Goal: Task Accomplishment & Management: Use online tool/utility

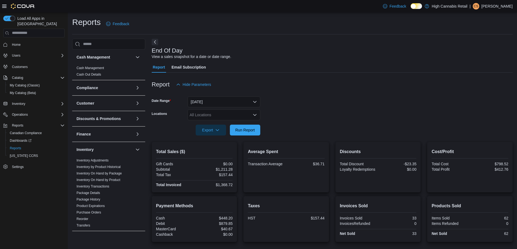
scroll to position [105, 0]
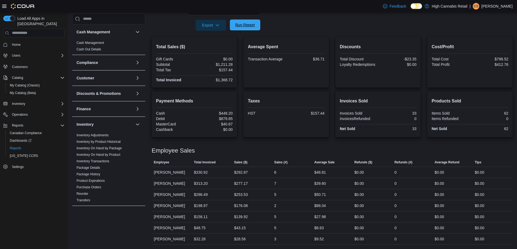
click at [243, 26] on span "Run Report" at bounding box center [245, 24] width 20 height 5
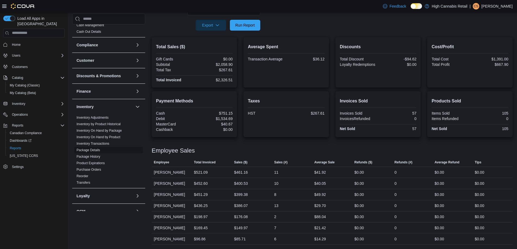
scroll to position [27, 0]
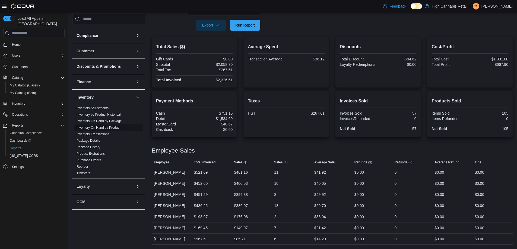
click at [126, 126] on span "Inventory On Hand by Product" at bounding box center [108, 128] width 69 height 7
click at [103, 129] on link "Inventory On Hand by Product" at bounding box center [99, 128] width 44 height 4
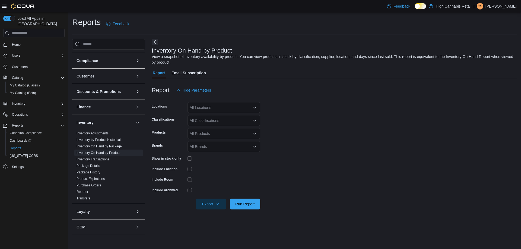
click at [192, 157] on div at bounding box center [224, 159] width 73 height 4
click at [199, 105] on div "All Locations" at bounding box center [224, 107] width 73 height 11
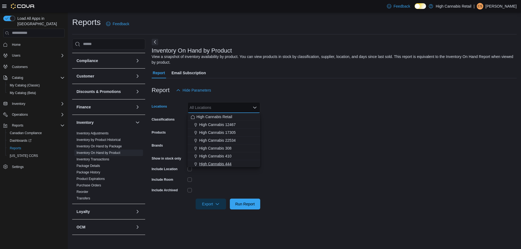
click at [225, 163] on span "High Cannabis 444" at bounding box center [215, 163] width 32 height 5
click at [309, 132] on form "Locations High Cannabis 444 Combo box. Selected. High Cannabis 444. Press Backs…" at bounding box center [334, 153] width 365 height 114
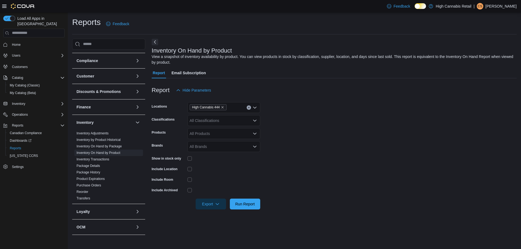
click at [202, 131] on div "All Products" at bounding box center [224, 133] width 73 height 11
click at [217, 123] on div "All Classifications" at bounding box center [224, 120] width 73 height 11
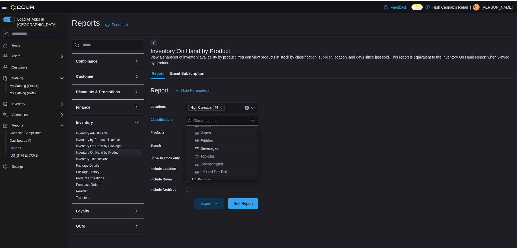
scroll to position [163, 0]
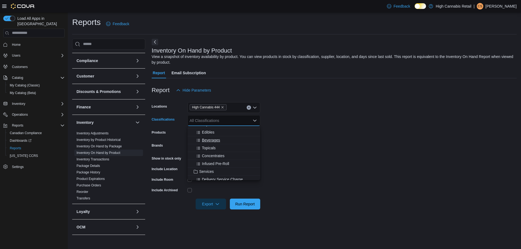
click at [226, 142] on div "Beverages" at bounding box center [224, 140] width 66 height 5
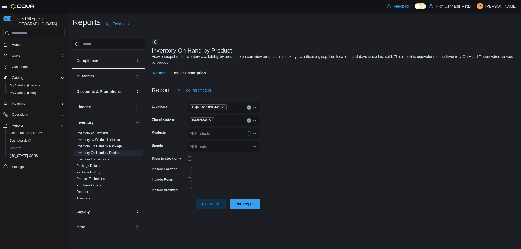
click at [322, 137] on form "Locations High Cannabis 444 Classifications Beverages Products All Products Bra…" at bounding box center [334, 153] width 365 height 114
click at [242, 205] on span "Run Report" at bounding box center [245, 203] width 20 height 5
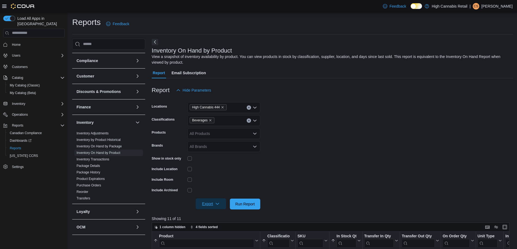
click at [211, 204] on span "Export" at bounding box center [211, 204] width 24 height 11
click at [211, 214] on span "Export to Excel" at bounding box center [211, 215] width 24 height 4
drag, startPoint x: 212, startPoint y: 119, endPoint x: 209, endPoint y: 121, distance: 3.8
click at [211, 120] on span "Beverages" at bounding box center [202, 121] width 25 height 6
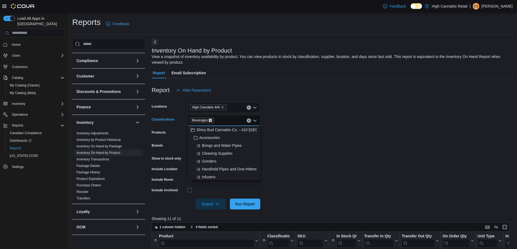
click at [209, 121] on icon "Remove Beverages from selection in this group" at bounding box center [210, 120] width 3 height 3
click at [209, 121] on div "All Classifications" at bounding box center [224, 120] width 73 height 11
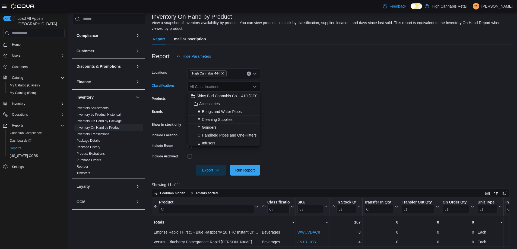
scroll to position [54, 0]
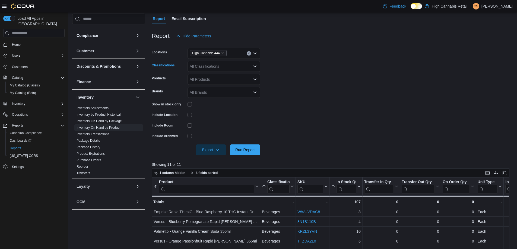
click at [201, 66] on div "All Classifications Combo box. Selected. Combo box input. All Classifications. …" at bounding box center [224, 66] width 73 height 11
click at [220, 93] on span "Dried Flower" at bounding box center [212, 93] width 21 height 5
click at [323, 63] on form "Locations High Cannabis 444 Classifications Dried Flower Products All Products …" at bounding box center [333, 99] width 362 height 114
click at [246, 153] on span "Run Report" at bounding box center [245, 149] width 24 height 11
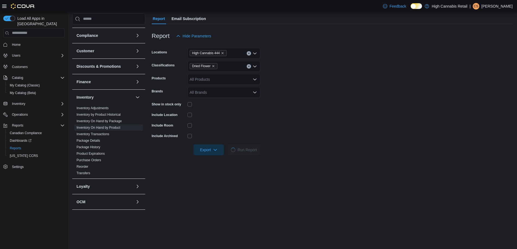
click at [176, 140] on div at bounding box center [332, 142] width 361 height 4
click at [203, 150] on span "Export" at bounding box center [209, 149] width 24 height 11
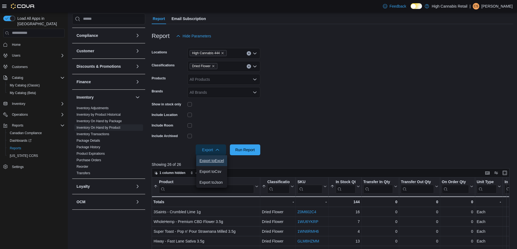
click at [210, 161] on span "Export to Excel" at bounding box center [211, 161] width 24 height 4
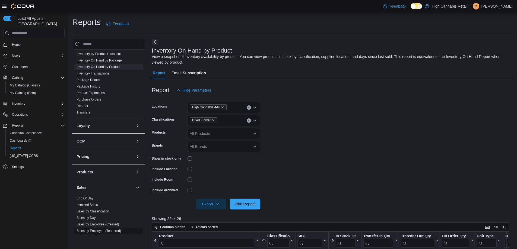
scroll to position [163, 0]
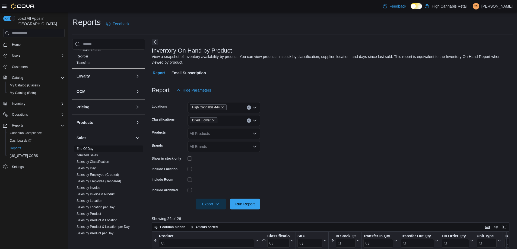
click at [94, 151] on span "End Of Day" at bounding box center [108, 149] width 69 height 7
click at [88, 148] on link "End Of Day" at bounding box center [85, 149] width 17 height 4
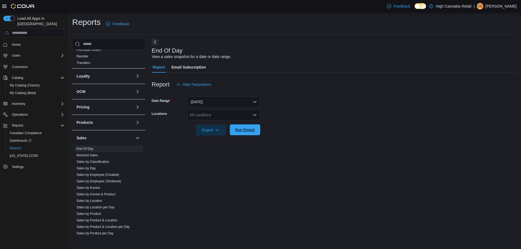
click at [249, 130] on span "Run Report" at bounding box center [245, 129] width 20 height 5
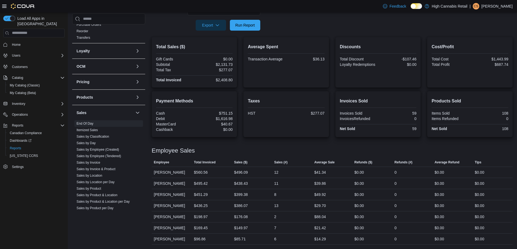
scroll to position [105, 0]
click at [499, 41] on div "Cost/Profit Total Cost $1,443.99 Total Profit $687.74" at bounding box center [469, 62] width 85 height 50
click at [249, 28] on span "Run Report" at bounding box center [245, 25] width 24 height 11
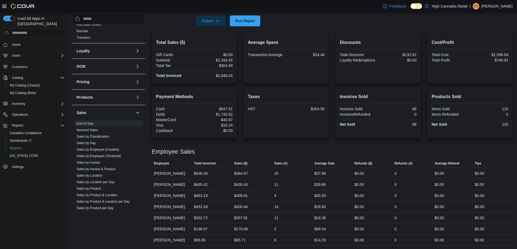
scroll to position [110, 0]
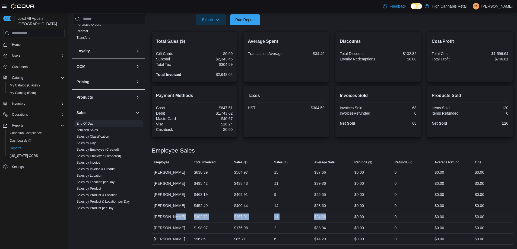
drag, startPoint x: 174, startPoint y: 219, endPoint x: 350, endPoint y: 218, distance: 175.9
click at [350, 218] on tr "Employee Carolyn Sherriffs Total Invoiced $302.72 Sales ($) $267.91 Sales (#) 1…" at bounding box center [332, 216] width 361 height 11
click at [350, 218] on div "$24.36" at bounding box center [332, 217] width 40 height 11
click at [422, 22] on form "Date Range Today Locations All Locations Export Run Report" at bounding box center [332, 3] width 361 height 46
click at [252, 25] on div at bounding box center [332, 28] width 361 height 7
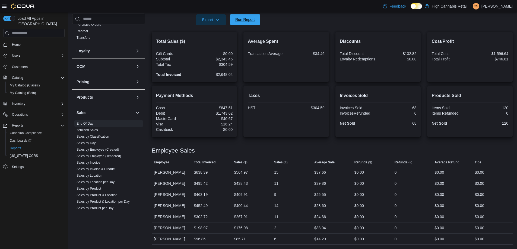
click at [253, 24] on span "Run Report" at bounding box center [245, 19] width 24 height 11
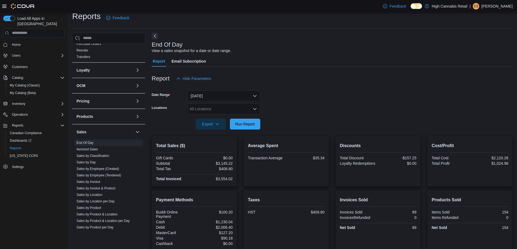
scroll to position [0, 0]
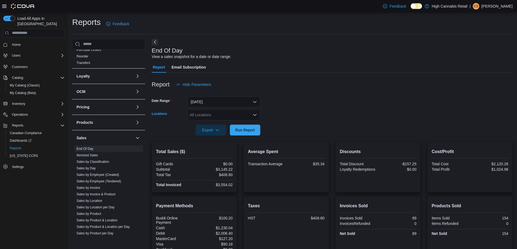
click at [229, 118] on div "All Locations" at bounding box center [224, 115] width 73 height 11
type input "**"
click at [227, 122] on span "High Cannabis 444" at bounding box center [215, 124] width 32 height 5
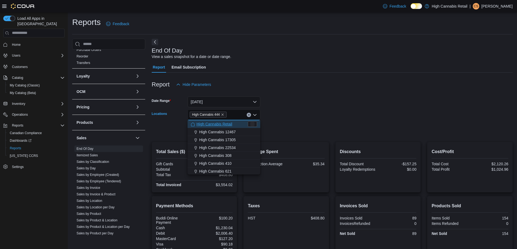
click at [369, 102] on form "Date Range [DATE] Locations High Cannabis 444 Combo box. Selected. High Cannabi…" at bounding box center [332, 113] width 361 height 46
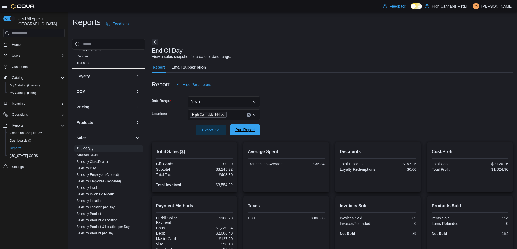
click at [255, 131] on span "Run Report" at bounding box center [245, 130] width 24 height 11
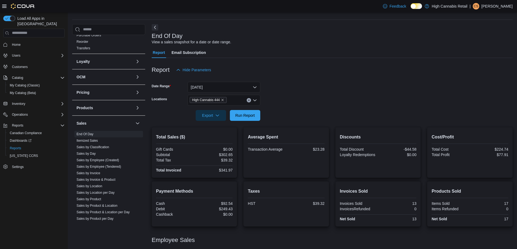
scroll to position [37, 0]
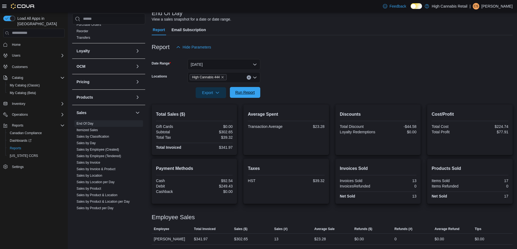
click at [243, 91] on span "Run Report" at bounding box center [245, 92] width 20 height 5
click at [250, 94] on span "Run Report" at bounding box center [245, 92] width 20 height 5
click at [254, 91] on span "Run Report" at bounding box center [245, 92] width 20 height 5
click at [243, 90] on span "Run Report" at bounding box center [245, 92] width 20 height 5
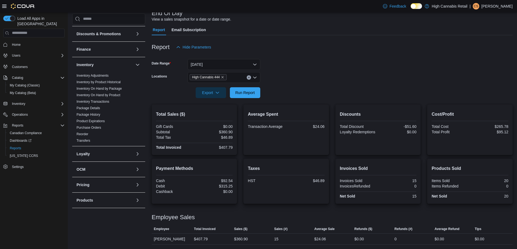
scroll to position [0, 0]
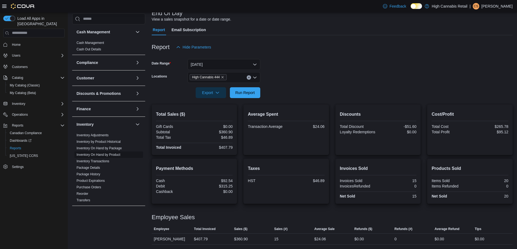
click at [112, 154] on link "Inventory On Hand by Product" at bounding box center [99, 155] width 44 height 4
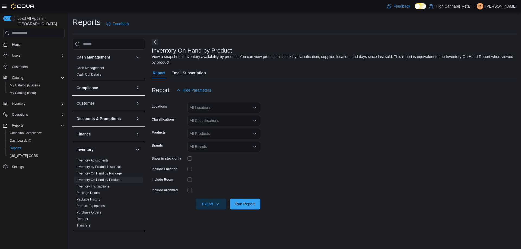
click at [214, 100] on div at bounding box center [334, 99] width 365 height 7
click at [213, 104] on div "All Locations" at bounding box center [224, 107] width 73 height 11
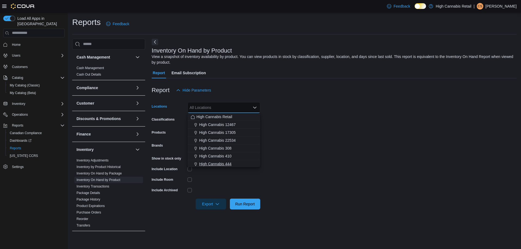
click at [236, 161] on button "High Cannabis 444" at bounding box center [224, 164] width 73 height 8
click at [376, 94] on div "Report Hide Parameters" at bounding box center [334, 90] width 365 height 11
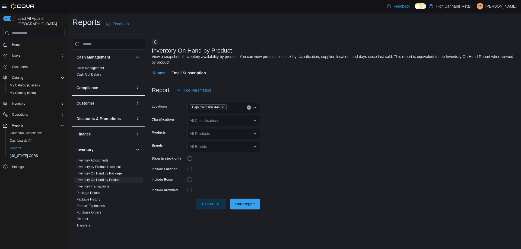
click at [183, 170] on div "Include Location" at bounding box center [169, 169] width 34 height 8
click at [187, 171] on div "Include Location" at bounding box center [206, 169] width 109 height 8
click at [194, 168] on div at bounding box center [224, 169] width 73 height 4
click at [219, 119] on div "All Classifications" at bounding box center [224, 120] width 73 height 11
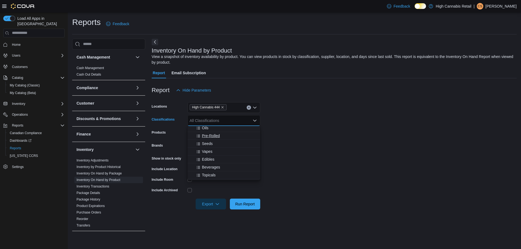
click at [212, 138] on span "Pre-Rolled" at bounding box center [211, 135] width 18 height 5
click at [308, 111] on form "Locations High Cannabis 444 Classifications Pre-Rolled Combo box. Selected. Pre…" at bounding box center [334, 153] width 365 height 114
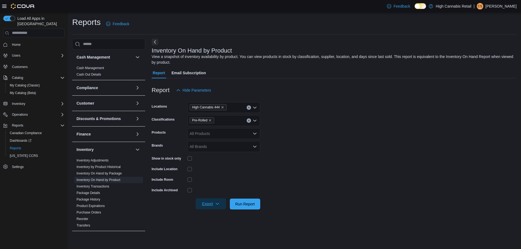
click at [207, 206] on span "Export" at bounding box center [211, 204] width 24 height 11
click at [222, 215] on span "Export to Excel" at bounding box center [211, 215] width 24 height 4
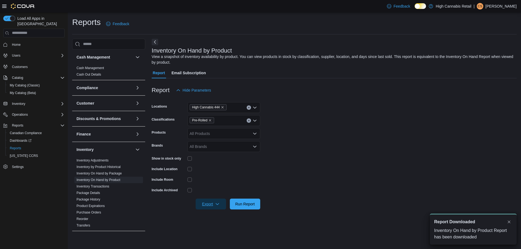
scroll to position [0, 0]
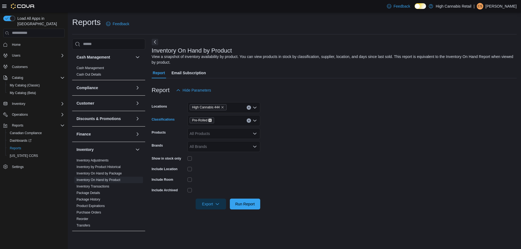
click at [210, 120] on icon "Remove Pre-Rolled from selection in this group" at bounding box center [209, 120] width 3 height 3
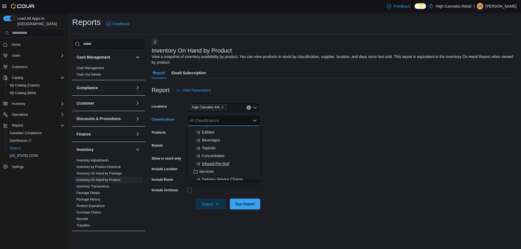
click at [213, 163] on span "Infused Pre-Roll" at bounding box center [215, 163] width 27 height 5
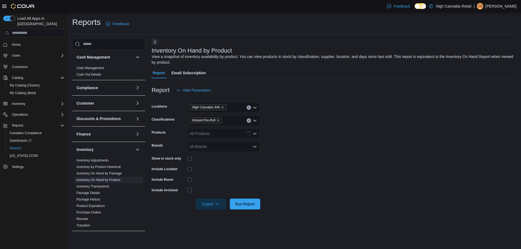
click at [345, 162] on form "Locations High Cannabis 444 Classifications Infused Pre-Roll Products All Produ…" at bounding box center [334, 153] width 365 height 114
click at [209, 206] on span "Export" at bounding box center [211, 204] width 24 height 11
click at [215, 215] on span "Export to Excel" at bounding box center [211, 215] width 24 height 4
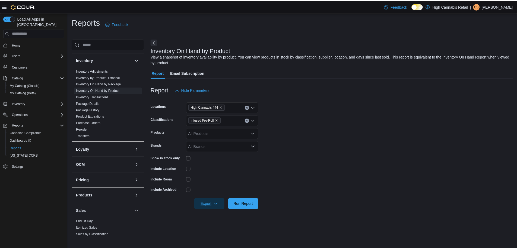
scroll to position [136, 0]
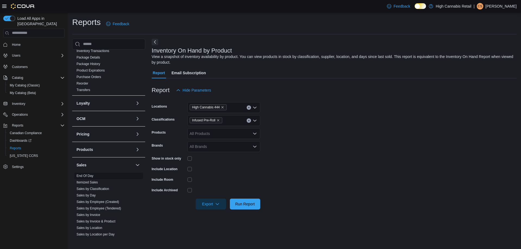
click at [88, 174] on link "End Of Day" at bounding box center [85, 176] width 17 height 4
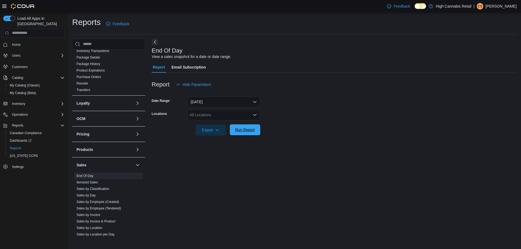
click at [240, 131] on span "Run Report" at bounding box center [245, 129] width 20 height 5
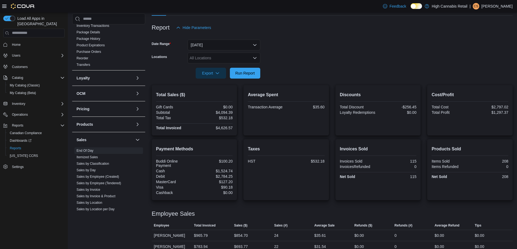
scroll to position [39, 0]
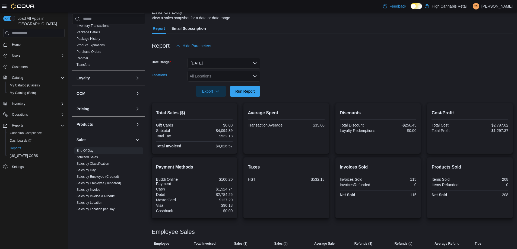
click at [211, 77] on div "All Locations" at bounding box center [224, 76] width 73 height 11
type input "***"
click at [213, 85] on span "High Cannabis 308" at bounding box center [215, 85] width 32 height 5
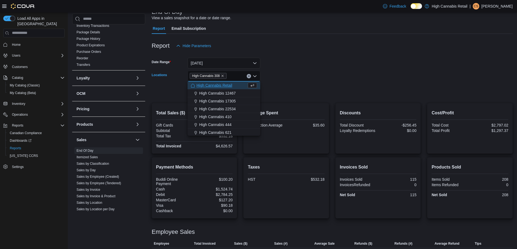
click at [285, 87] on form "Date Range [DATE] Locations High Cannabis 308 Combo box. Selected. High Cannabi…" at bounding box center [332, 74] width 361 height 46
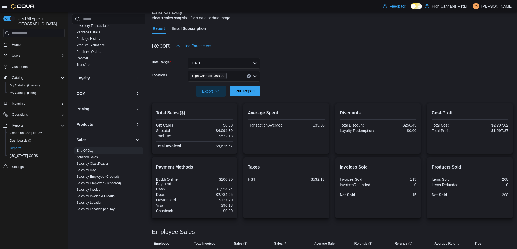
click at [258, 91] on button "Run Report" at bounding box center [245, 91] width 30 height 11
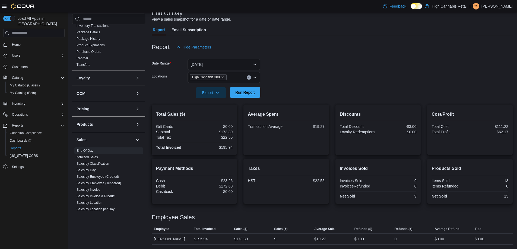
scroll to position [37, 0]
click at [221, 77] on icon "Remove High Cannabis 308 from selection in this group" at bounding box center [222, 77] width 3 height 3
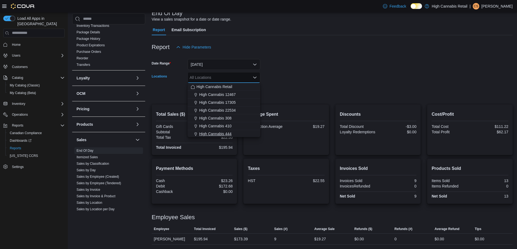
click at [230, 132] on span "High Cannabis 444" at bounding box center [215, 133] width 32 height 5
click at [315, 72] on form "Date Range [DATE] Locations High Cannabis 444 Combo box. Selected. High Cannabi…" at bounding box center [332, 76] width 361 height 46
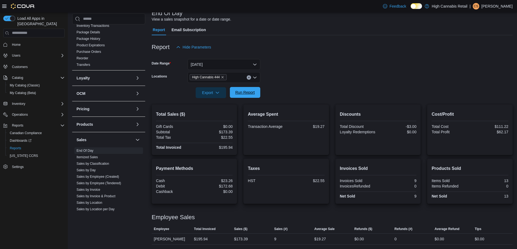
click at [245, 94] on span "Run Report" at bounding box center [245, 92] width 20 height 5
click at [251, 92] on span "Run Report" at bounding box center [245, 92] width 20 height 5
click at [368, 61] on form "Date Range [DATE] Locations High Cannabis 444 Export Run Report" at bounding box center [332, 76] width 361 height 46
click at [246, 98] on span "Run Report" at bounding box center [245, 92] width 24 height 11
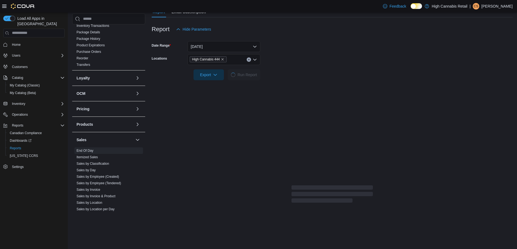
scroll to position [37, 0]
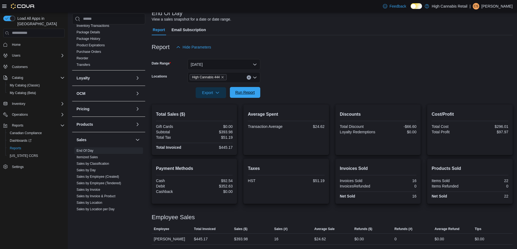
click at [249, 94] on span "Run Report" at bounding box center [245, 92] width 20 height 5
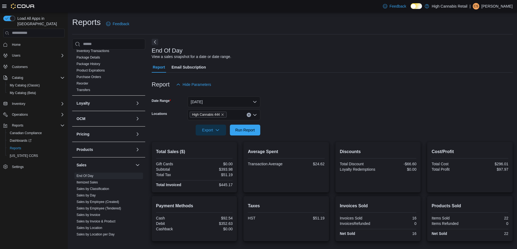
scroll to position [0, 0]
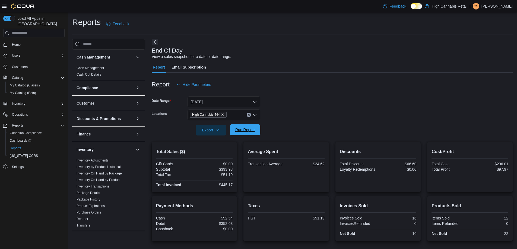
click at [248, 130] on span "Run Report" at bounding box center [245, 129] width 20 height 5
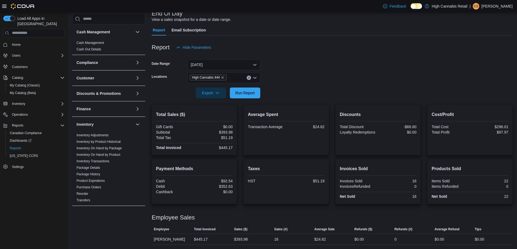
scroll to position [37, 0]
click at [233, 90] on span "Run Report" at bounding box center [245, 92] width 24 height 11
click at [242, 87] on div at bounding box center [332, 85] width 361 height 4
click at [236, 98] on div "Export Run Report" at bounding box center [206, 92] width 109 height 11
click at [251, 90] on span "Run Report" at bounding box center [245, 92] width 24 height 11
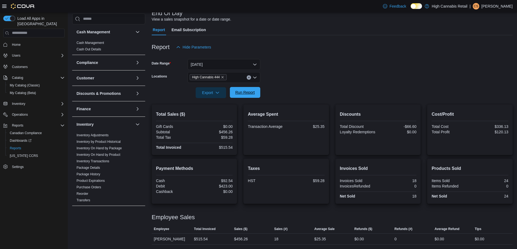
click at [231, 92] on button "Run Report" at bounding box center [245, 92] width 30 height 11
click at [221, 76] on icon "Remove High Cannabis 444 from selection in this group" at bounding box center [222, 77] width 3 height 3
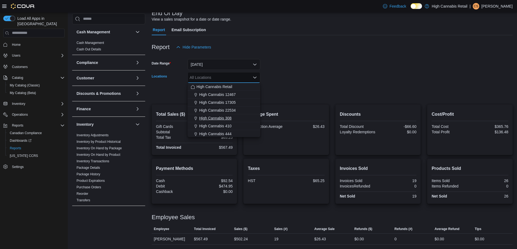
click at [213, 117] on span "High Cannabis 308" at bounding box center [215, 118] width 32 height 5
click at [287, 64] on form "Date Range [DATE] Locations High Cannabis 308 Combo box. Selected. High Cannabi…" at bounding box center [332, 76] width 361 height 46
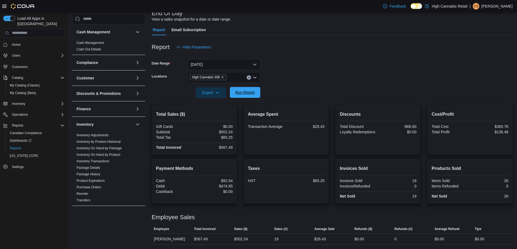
click at [247, 94] on span "Run Report" at bounding box center [245, 92] width 20 height 5
click at [222, 73] on div "High Cannabis 308" at bounding box center [224, 77] width 73 height 11
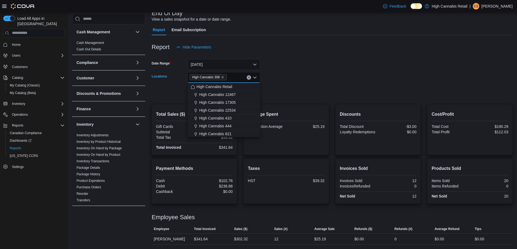
click at [223, 75] on span "High Cannabis 308" at bounding box center [208, 77] width 32 height 5
click at [222, 76] on icon "Remove High Cannabis 308 from selection in this group" at bounding box center [222, 77] width 3 height 3
click at [220, 135] on span "High Cannabis 444" at bounding box center [215, 133] width 32 height 5
click at [309, 61] on form "Date Range [DATE] Locations High Cannabis 444 Combo box. Selected. High Cannabi…" at bounding box center [332, 76] width 361 height 46
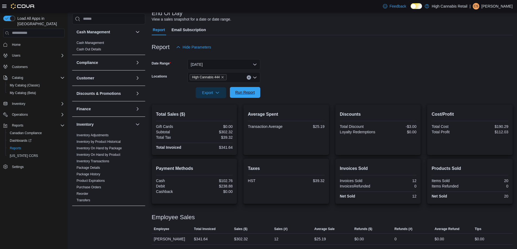
click at [248, 92] on span "Run Report" at bounding box center [245, 92] width 20 height 5
click at [240, 99] on div at bounding box center [332, 101] width 361 height 7
click at [247, 93] on span "Run Report" at bounding box center [245, 92] width 20 height 5
click at [230, 93] on button "Run Report" at bounding box center [245, 92] width 30 height 11
click at [242, 88] on span "Run Report" at bounding box center [245, 92] width 24 height 11
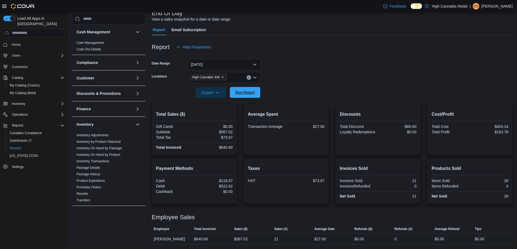
click at [243, 89] on span "Run Report" at bounding box center [245, 92] width 24 height 11
click at [234, 90] on span "Run Report" at bounding box center [245, 92] width 24 height 11
drag, startPoint x: 450, startPoint y: 92, endPoint x: 452, endPoint y: 88, distance: 4.4
click at [450, 90] on form "Date Range [DATE] Locations High Cannabis 444 Export Run Report" at bounding box center [332, 76] width 361 height 46
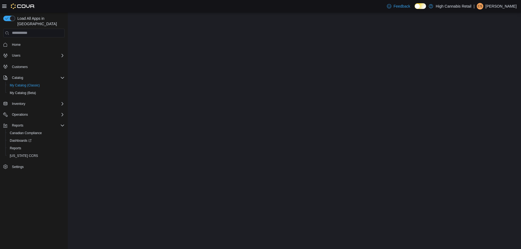
select select "**********"
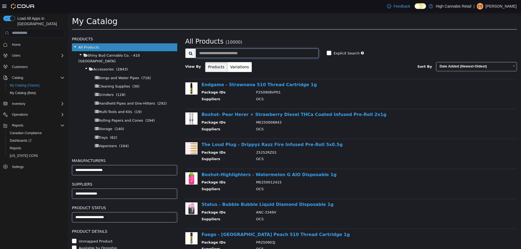
click at [218, 51] on input "text" at bounding box center [257, 52] width 123 height 9
type input "**********"
select select "**********"
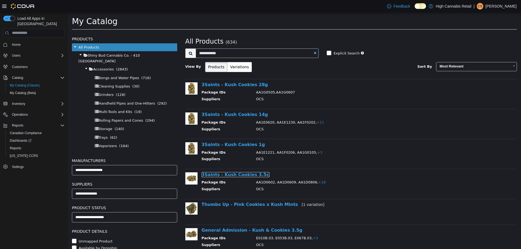
click at [252, 175] on link "3Saints - Kush Cookies 3.5g" at bounding box center [236, 174] width 68 height 5
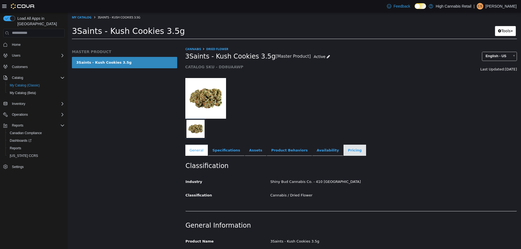
drag, startPoint x: 349, startPoint y: 148, endPoint x: 341, endPoint y: 150, distance: 8.5
click at [348, 149] on ul "General Specifications Assets Product Behaviors Availability Pricing Marketing" at bounding box center [351, 150] width 332 height 11
click at [344, 150] on link "Pricing" at bounding box center [355, 150] width 23 height 11
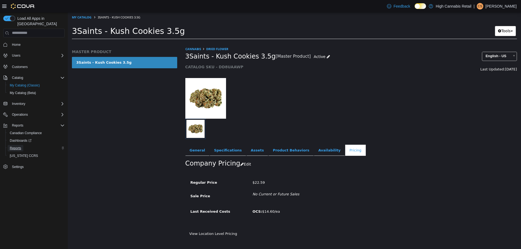
click at [20, 146] on span "Reports" at bounding box center [15, 148] width 11 height 4
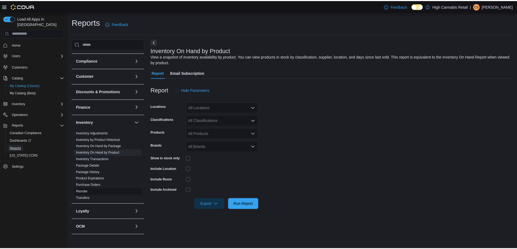
scroll to position [109, 0]
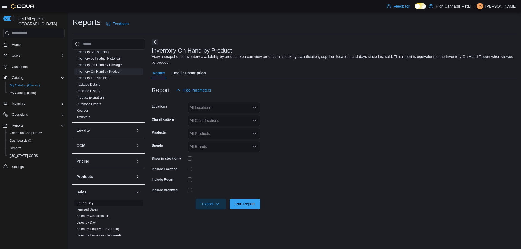
click at [97, 201] on span "End Of Day" at bounding box center [108, 203] width 69 height 7
click at [254, 206] on span "Run Report" at bounding box center [245, 203] width 20 height 5
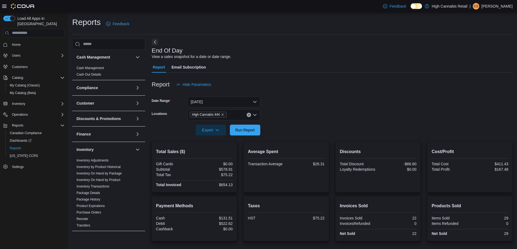
click at [293, 55] on div "End Of Day View a sales snapshot for a date or date range." at bounding box center [331, 53] width 358 height 12
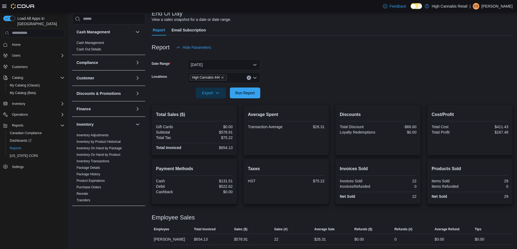
scroll to position [37, 0]
click at [240, 92] on span "Run Report" at bounding box center [245, 92] width 20 height 5
click at [351, 168] on h2 "Invoices Sold" at bounding box center [378, 169] width 77 height 7
click at [247, 91] on span "Run Report" at bounding box center [245, 92] width 20 height 5
click at [246, 89] on span "Run Report" at bounding box center [245, 92] width 24 height 11
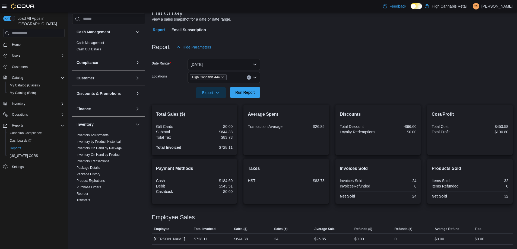
click at [252, 91] on span "Run Report" at bounding box center [245, 92] width 20 height 5
click at [252, 93] on span "Run Report" at bounding box center [245, 92] width 20 height 5
drag, startPoint x: 237, startPoint y: 100, endPoint x: 240, endPoint y: 99, distance: 3.1
click at [237, 101] on div at bounding box center [332, 101] width 361 height 7
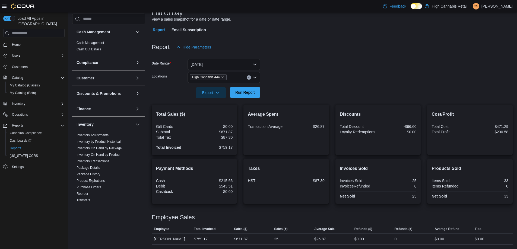
click at [248, 93] on span "Run Report" at bounding box center [245, 92] width 20 height 5
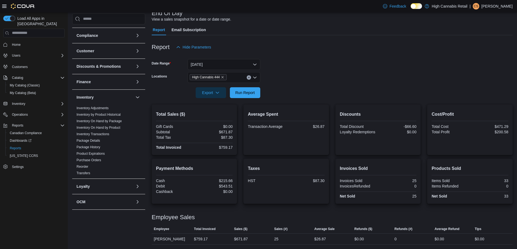
scroll to position [0, 0]
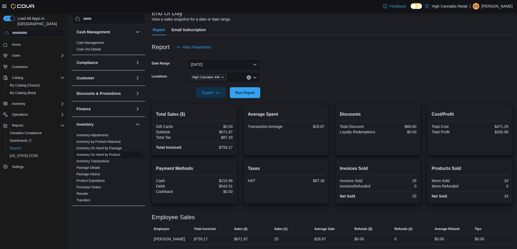
click at [119, 154] on link "Inventory On Hand by Product" at bounding box center [99, 155] width 44 height 4
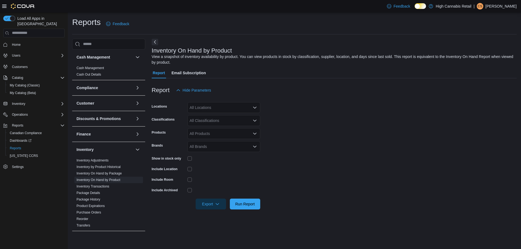
click at [207, 110] on div "All Locations" at bounding box center [224, 107] width 73 height 11
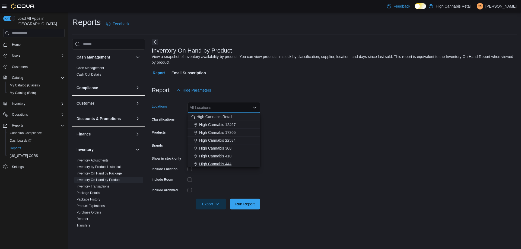
click at [212, 164] on span "High Cannabis 444" at bounding box center [215, 163] width 32 height 5
click at [356, 88] on div "Report Hide Parameters" at bounding box center [334, 90] width 365 height 11
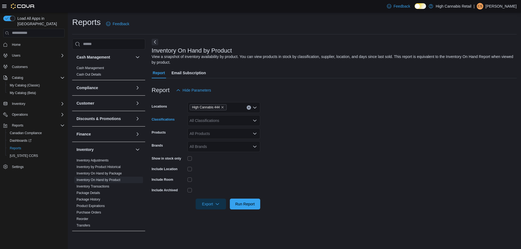
click at [228, 122] on div "All Classifications" at bounding box center [224, 120] width 73 height 11
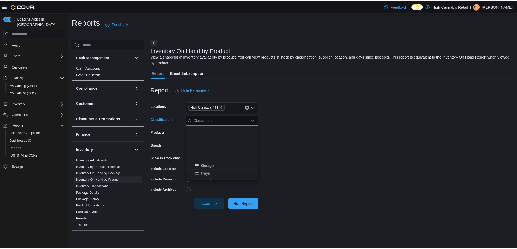
scroll to position [81, 0]
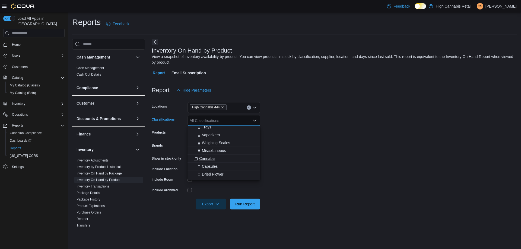
click at [219, 159] on div "Cannabis" at bounding box center [224, 158] width 66 height 5
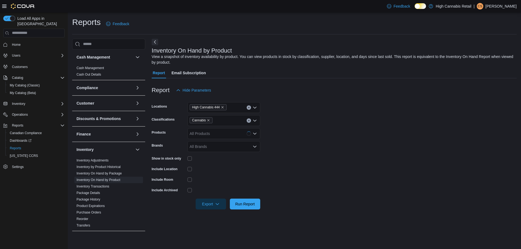
click at [380, 109] on form "Locations High Cannabis 444 Classifications Cannabis Products All Products Bran…" at bounding box center [334, 153] width 365 height 114
click at [233, 203] on span "Run Report" at bounding box center [245, 204] width 24 height 11
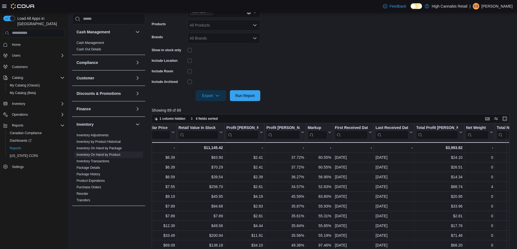
scroll to position [54, 449]
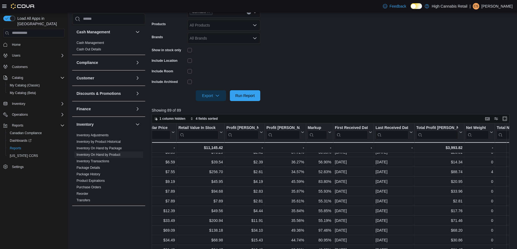
click at [377, 47] on form "Locations High Cannabis 444 Classifications Cannabis Products All Products Bran…" at bounding box center [333, 44] width 362 height 114
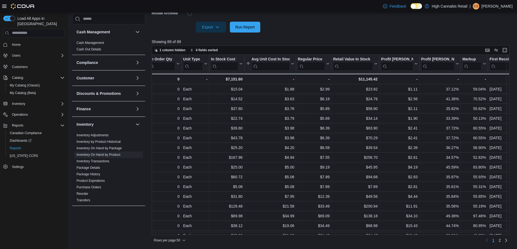
scroll to position [42, 0]
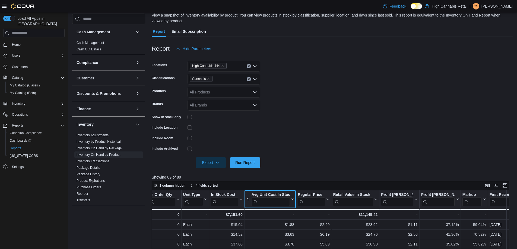
click at [292, 202] on button "Avg Unit Cost In Stock" at bounding box center [270, 200] width 48 height 14
click at [282, 166] on span "Sort Low-High" at bounding box center [274, 166] width 21 height 4
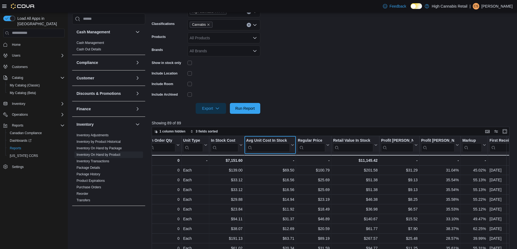
scroll to position [205, 294]
click at [284, 66] on form "Locations High Cannabis 444 Classifications Cannabis Products All Products Bran…" at bounding box center [333, 57] width 362 height 114
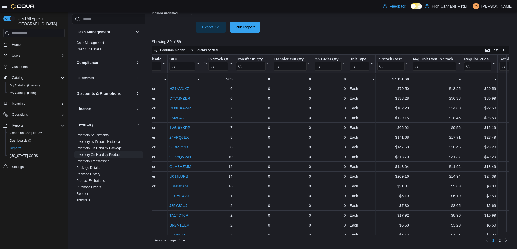
scroll to position [313, 127]
click at [461, 65] on icon at bounding box center [459, 63] width 4 height 3
click at [443, 86] on span "Sort Low-High" at bounding box center [441, 85] width 21 height 4
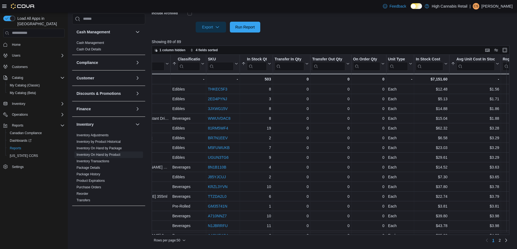
scroll to position [0, 85]
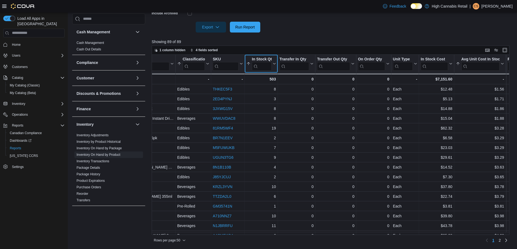
drag, startPoint x: 257, startPoint y: 54, endPoint x: 253, endPoint y: 58, distance: 5.4
click at [253, 58] on div "In Stock Qty" at bounding box center [262, 59] width 20 height 5
click at [168, 50] on span "1 column hidden" at bounding box center [173, 50] width 26 height 4
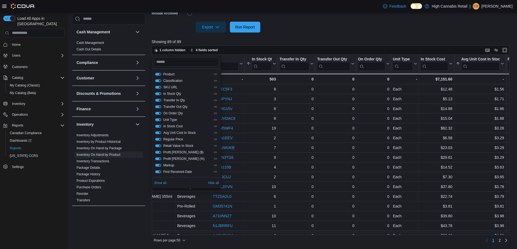
click at [160, 115] on div "On Order Qty" at bounding box center [186, 113] width 63 height 4
click at [158, 106] on button "Transfer Out Qty" at bounding box center [158, 107] width 6 height 3
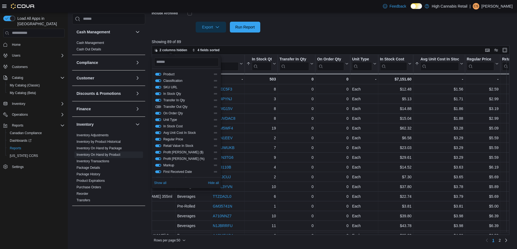
click at [159, 99] on button "Transfer In Qty" at bounding box center [158, 100] width 6 height 3
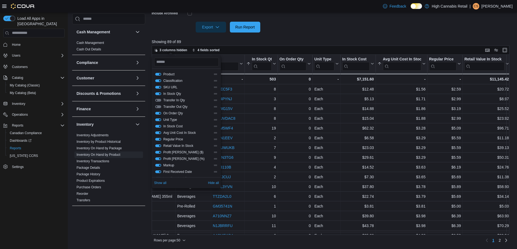
click at [161, 115] on div "On Order Qty" at bounding box center [186, 113] width 63 height 4
click at [160, 114] on button "On Order Qty" at bounding box center [158, 113] width 6 height 3
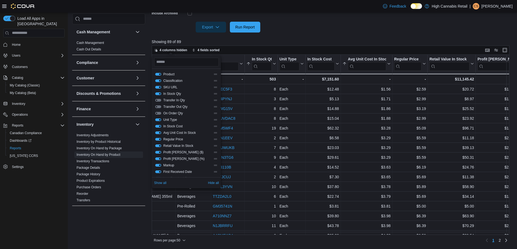
click at [158, 88] on button "SKU URL" at bounding box center [158, 87] width 6 height 3
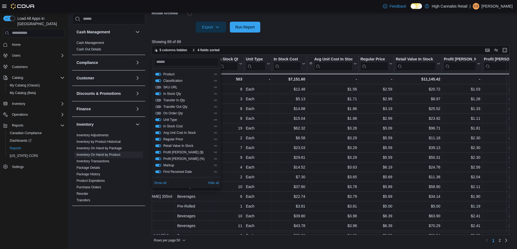
drag, startPoint x: 160, startPoint y: 172, endPoint x: 159, endPoint y: 167, distance: 4.7
click at [159, 172] on button "First Received Date" at bounding box center [158, 172] width 6 height 3
click at [159, 164] on button "Markup" at bounding box center [158, 165] width 6 height 3
click at [160, 159] on button "Profit Margin (%)" at bounding box center [158, 159] width 6 height 3
click at [158, 152] on button "Profit Margin ($)" at bounding box center [158, 152] width 6 height 3
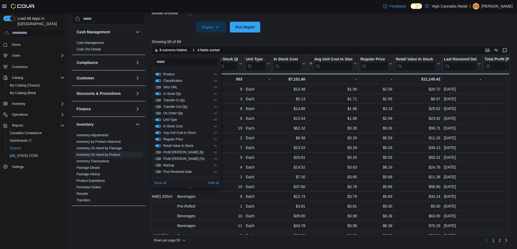
click at [158, 147] on button "Retail Value In Stock" at bounding box center [158, 146] width 6 height 3
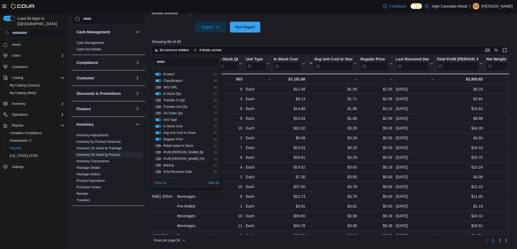
click at [158, 136] on div "Regular Price" at bounding box center [186, 139] width 65 height 7
click at [158, 137] on div "Regular Price" at bounding box center [186, 139] width 65 height 7
click at [157, 139] on button "Regular Price" at bounding box center [158, 139] width 6 height 3
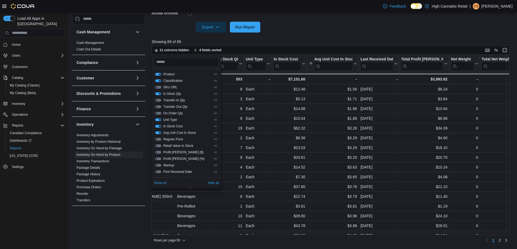
click at [160, 127] on button "In Stock Cost" at bounding box center [158, 126] width 6 height 3
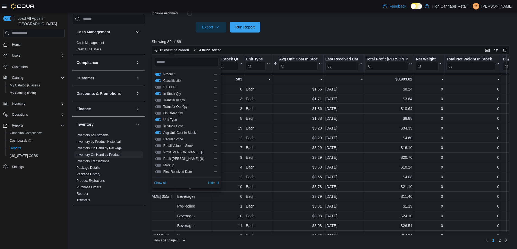
click at [158, 120] on button "Unit Type" at bounding box center [158, 120] width 6 height 3
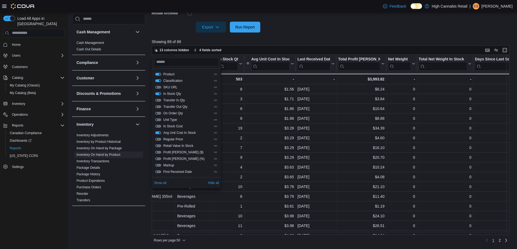
click at [325, 38] on div at bounding box center [333, 36] width 362 height 7
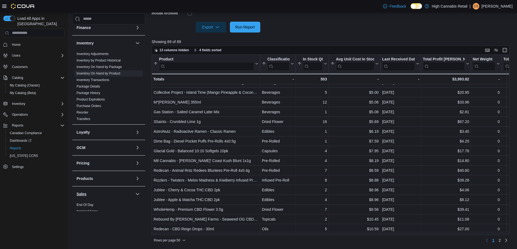
scroll to position [136, 0]
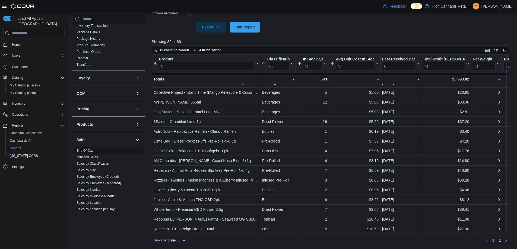
click at [91, 152] on link "End Of Day" at bounding box center [85, 151] width 17 height 4
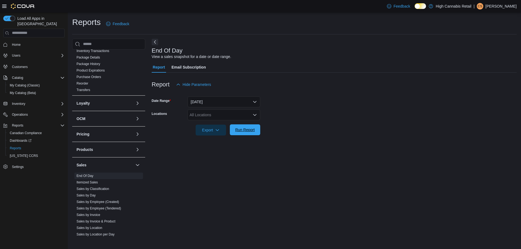
click at [251, 132] on span "Run Report" at bounding box center [245, 129] width 20 height 5
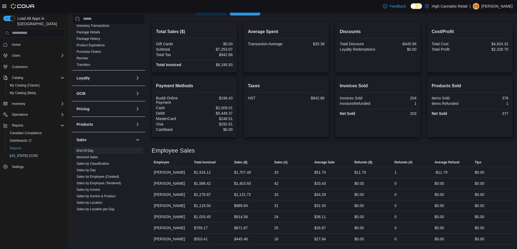
scroll to position [39, 0]
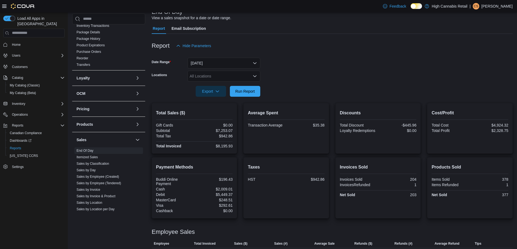
click at [213, 73] on div "All Locations" at bounding box center [224, 76] width 73 height 11
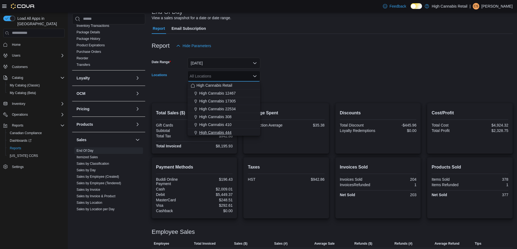
click at [226, 133] on span "High Cannabis 444" at bounding box center [215, 132] width 32 height 5
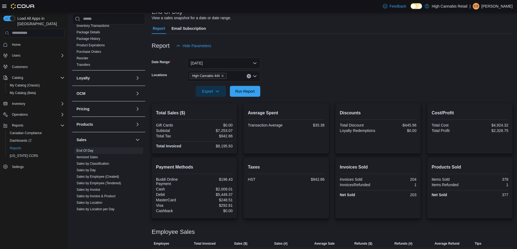
click at [328, 62] on form "Date Range [DATE] Locations High Cannabis 444 Export Run Report" at bounding box center [332, 74] width 361 height 46
click at [246, 93] on span "Run Report" at bounding box center [245, 90] width 20 height 5
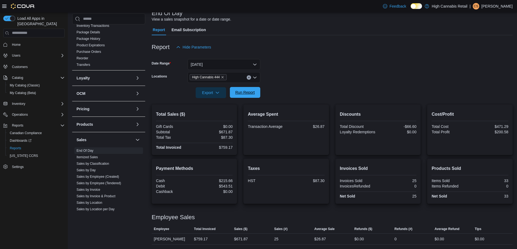
scroll to position [37, 0]
click at [234, 101] on div at bounding box center [332, 101] width 361 height 7
click at [239, 94] on span "Run Report" at bounding box center [245, 92] width 20 height 5
click at [237, 89] on span "Run Report" at bounding box center [245, 92] width 24 height 11
click at [222, 75] on span "High Cannabis 444" at bounding box center [208, 77] width 32 height 5
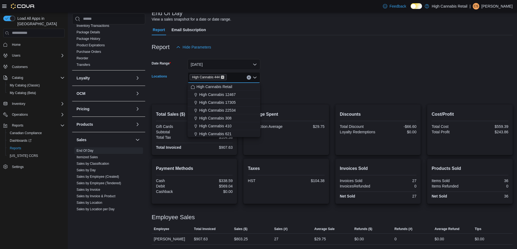
click at [221, 78] on icon "Remove High Cannabis 444 from selection in this group" at bounding box center [222, 77] width 3 height 3
click at [229, 118] on span "High Cannabis 308" at bounding box center [215, 118] width 32 height 5
click at [328, 61] on form "Date Range [DATE] Locations High Cannabis 308 Combo box. Selected. High Cannabi…" at bounding box center [332, 76] width 361 height 46
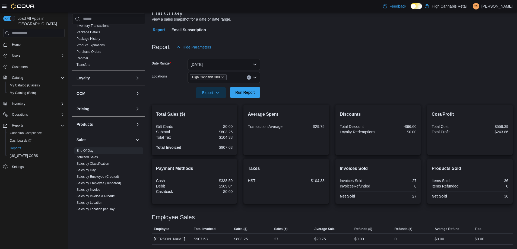
click at [260, 92] on button "Run Report" at bounding box center [245, 92] width 30 height 11
click at [225, 80] on span "High Cannabis 308" at bounding box center [208, 77] width 37 height 6
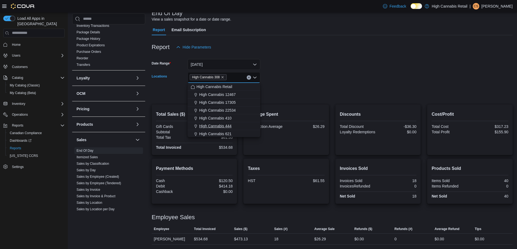
click at [233, 123] on div "High Cannabis 444" at bounding box center [224, 125] width 66 height 5
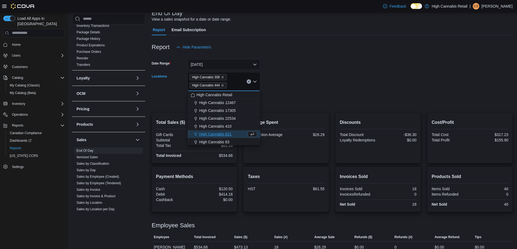
click at [363, 49] on div "Report Hide Parameters" at bounding box center [332, 47] width 361 height 11
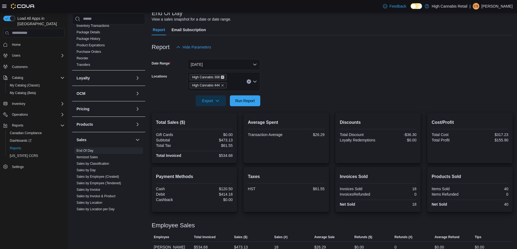
click at [221, 77] on icon "Remove High Cannabis 308 from selection in this group" at bounding box center [222, 77] width 3 height 3
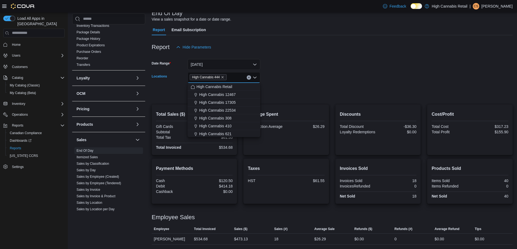
click at [297, 78] on form "Date Range [DATE] Locations High Cannabis 444 Combo box. Selected. High Cannabi…" at bounding box center [332, 76] width 361 height 46
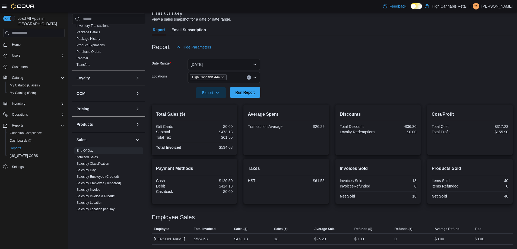
click at [259, 96] on button "Run Report" at bounding box center [245, 92] width 30 height 11
drag, startPoint x: 245, startPoint y: 98, endPoint x: 377, endPoint y: 56, distance: 138.2
click at [246, 97] on span "Run Report" at bounding box center [245, 92] width 24 height 11
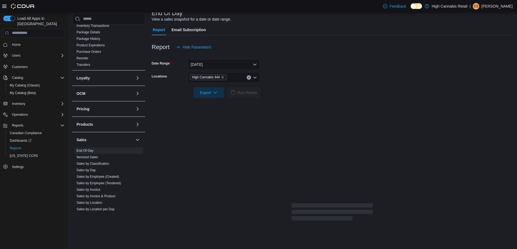
click at [377, 56] on div at bounding box center [332, 56] width 361 height 7
